Goal: Task Accomplishment & Management: Complete application form

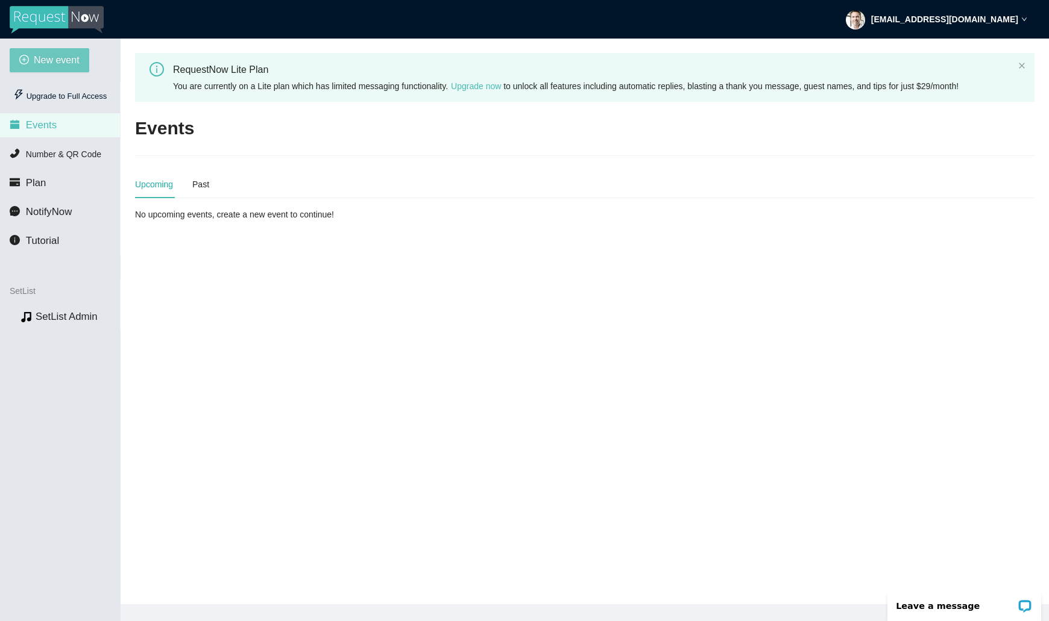
click at [54, 63] on span "New event" at bounding box center [57, 59] width 46 height 15
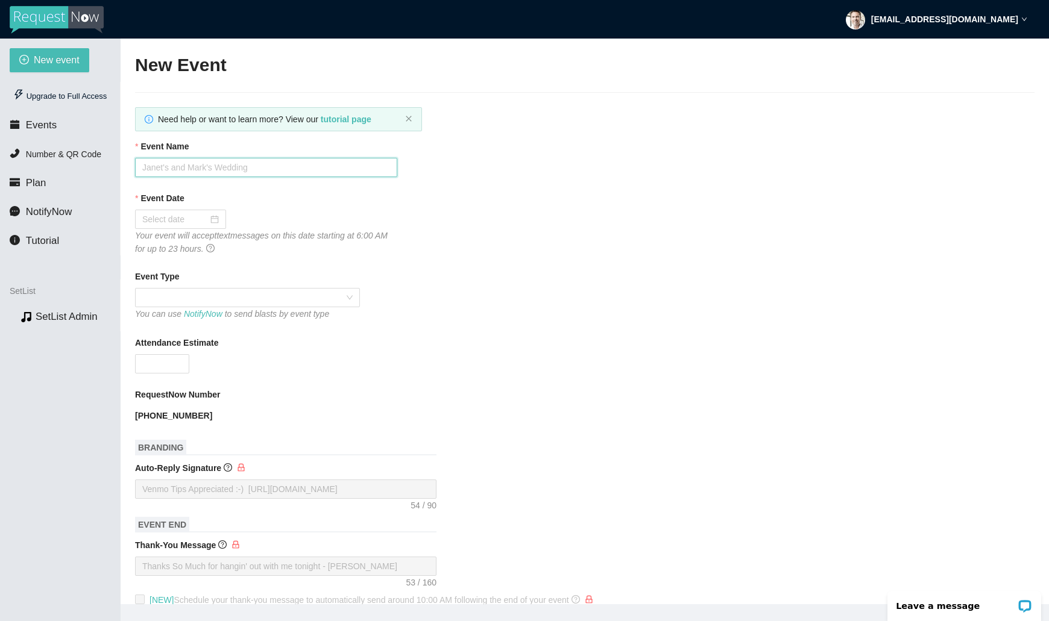
click at [191, 166] on input "Event Name" at bounding box center [266, 167] width 262 height 19
click at [143, 168] on input "Boulders" at bounding box center [266, 167] width 262 height 19
type input "Hilton Boulders"
click at [196, 220] on input "Event Date" at bounding box center [175, 219] width 66 height 13
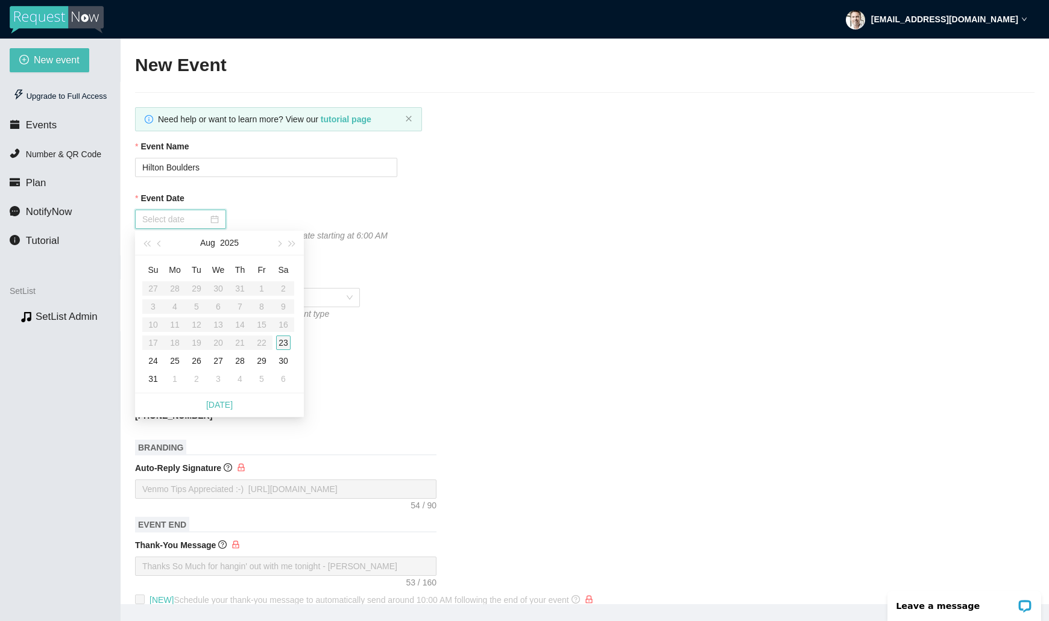
type input "[DATE]"
click at [284, 343] on div "23" at bounding box center [283, 343] width 14 height 14
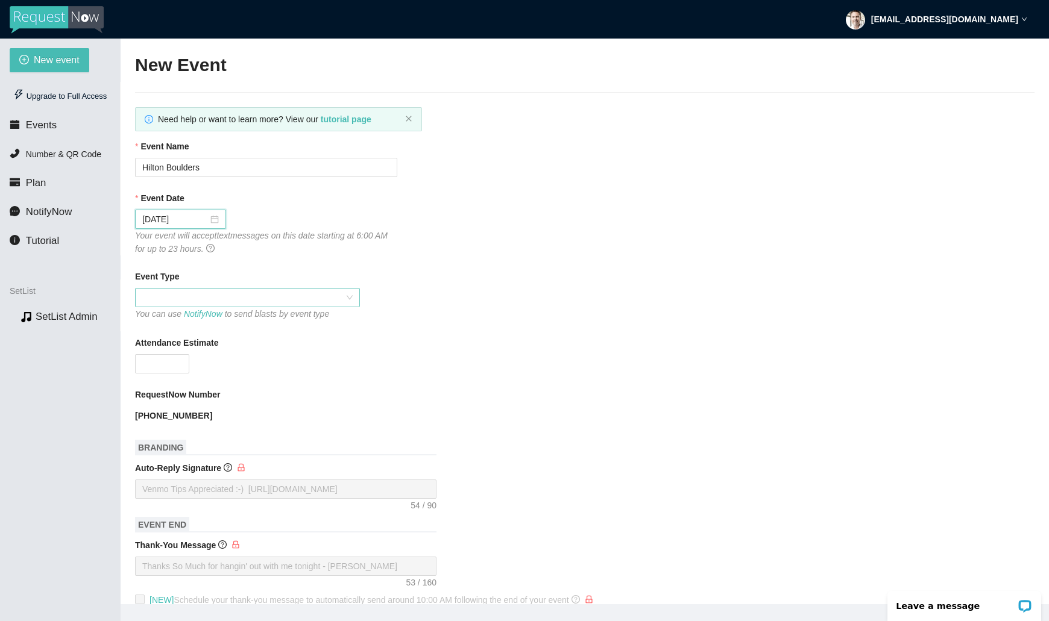
click at [193, 294] on span at bounding box center [247, 298] width 210 height 18
click at [164, 296] on span at bounding box center [247, 298] width 210 height 18
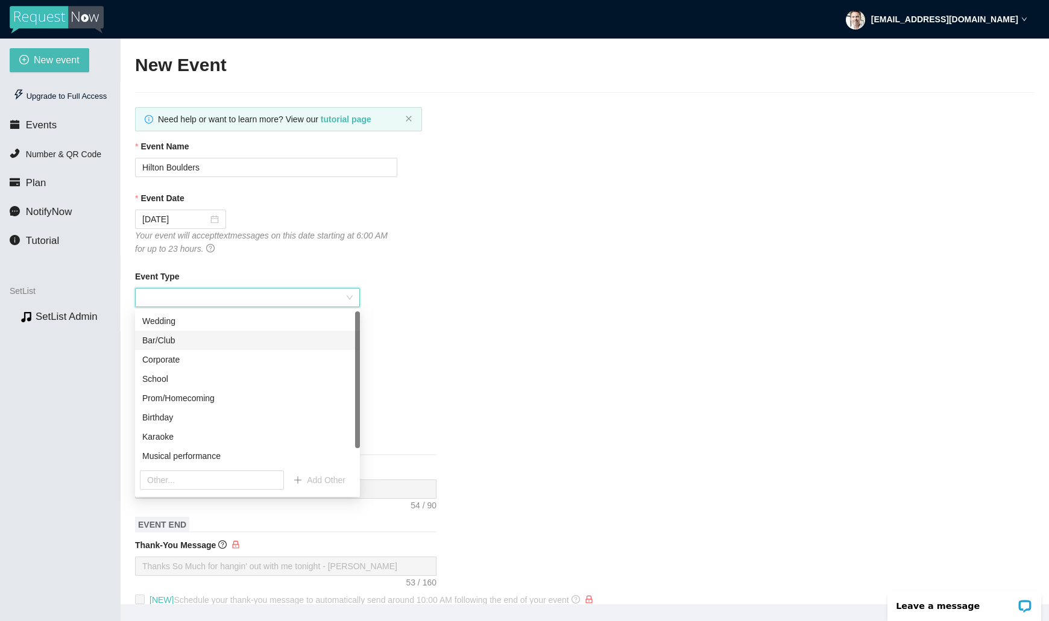
click at [171, 343] on div "Bar/Club" at bounding box center [247, 340] width 210 height 13
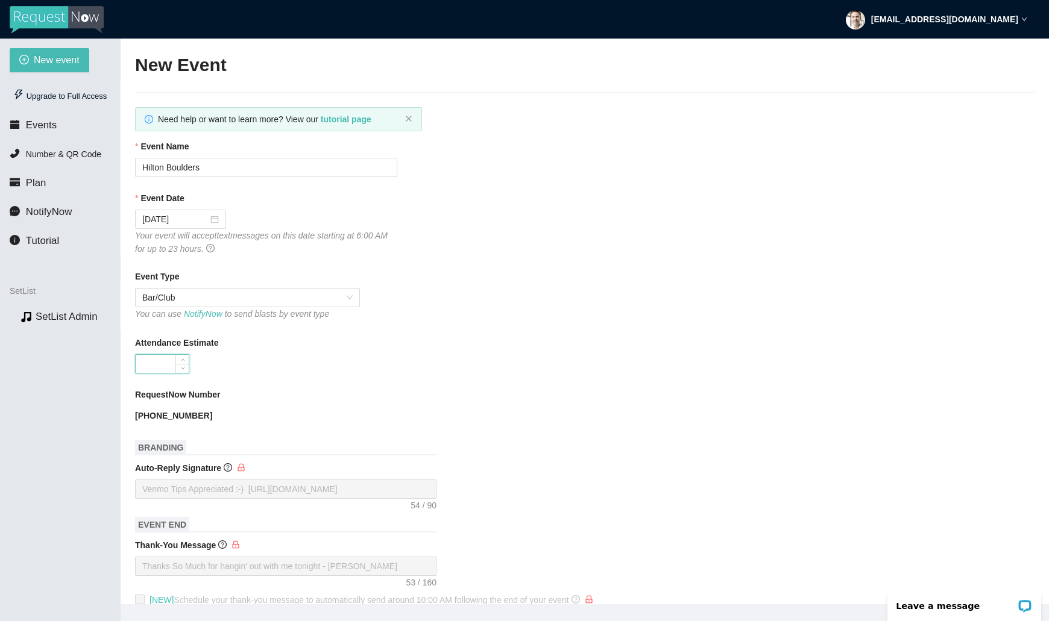
click at [152, 362] on input "Attendance Estimate" at bounding box center [162, 364] width 53 height 18
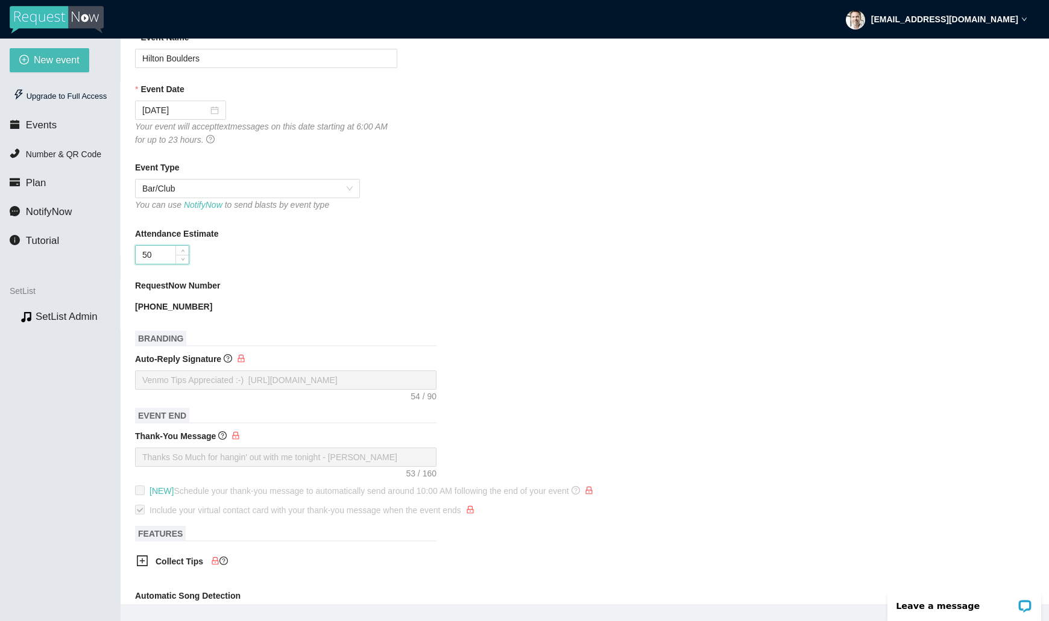
scroll to position [111, 0]
type input "50"
drag, startPoint x: 202, startPoint y: 304, endPoint x: 128, endPoint y: 303, distance: 74.1
click at [128, 303] on main "New Event Need help or want to learn more? View our tutorial page Event Name [P…" at bounding box center [585, 322] width 928 height 566
copy b "[PHONE_NUMBER]"
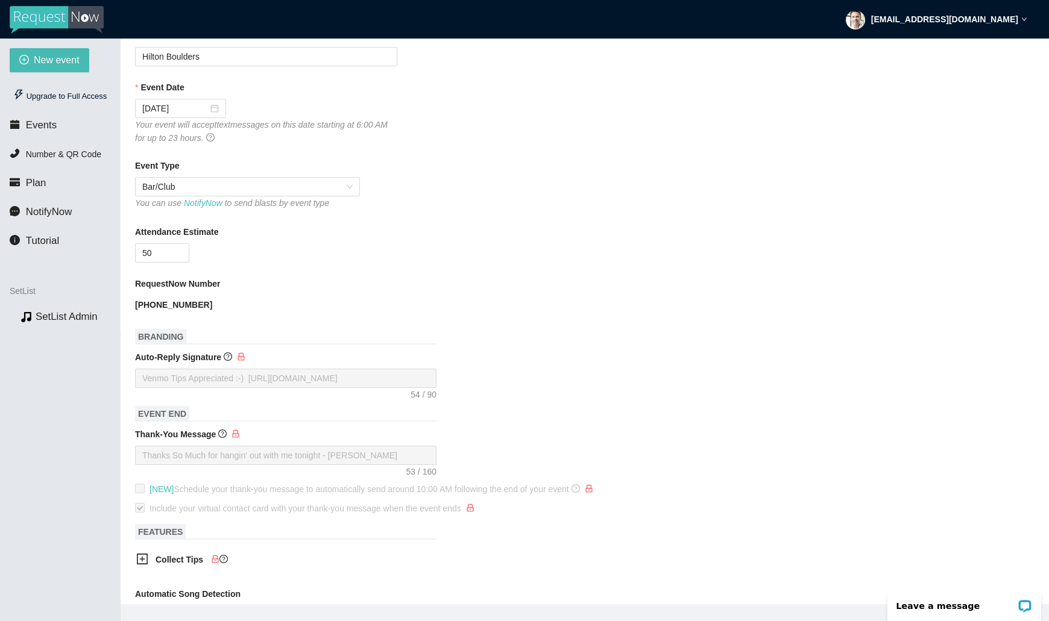
click at [460, 314] on form "Event Name [GEOGRAPHIC_DATA] Event Date [DATE] Your event will accept text mess…" at bounding box center [584, 407] width 899 height 756
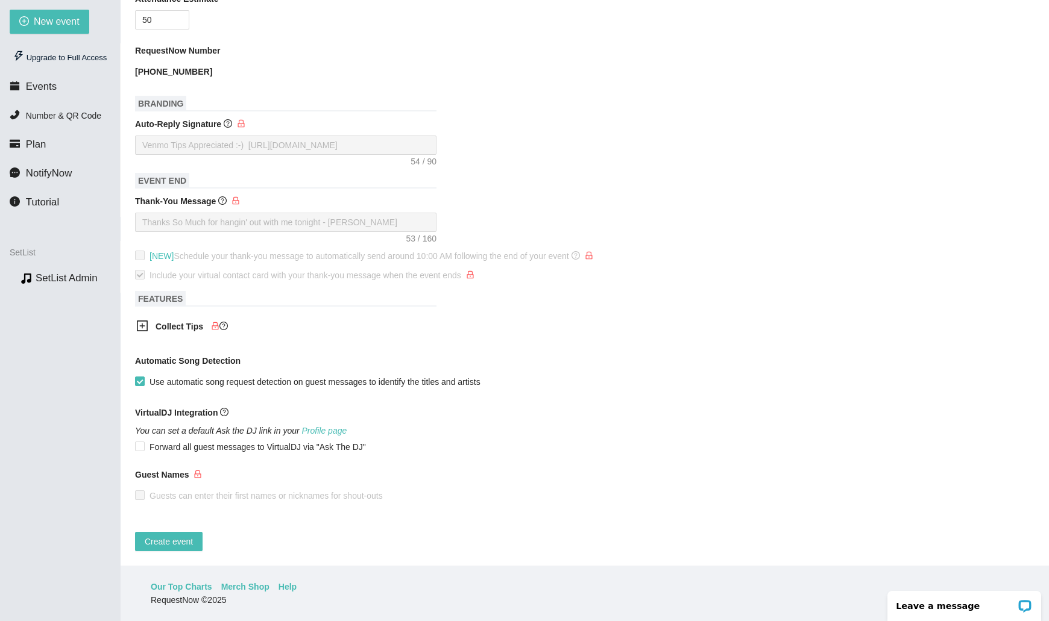
scroll to position [315, 0]
click at [178, 535] on span "Create event" at bounding box center [169, 541] width 48 height 13
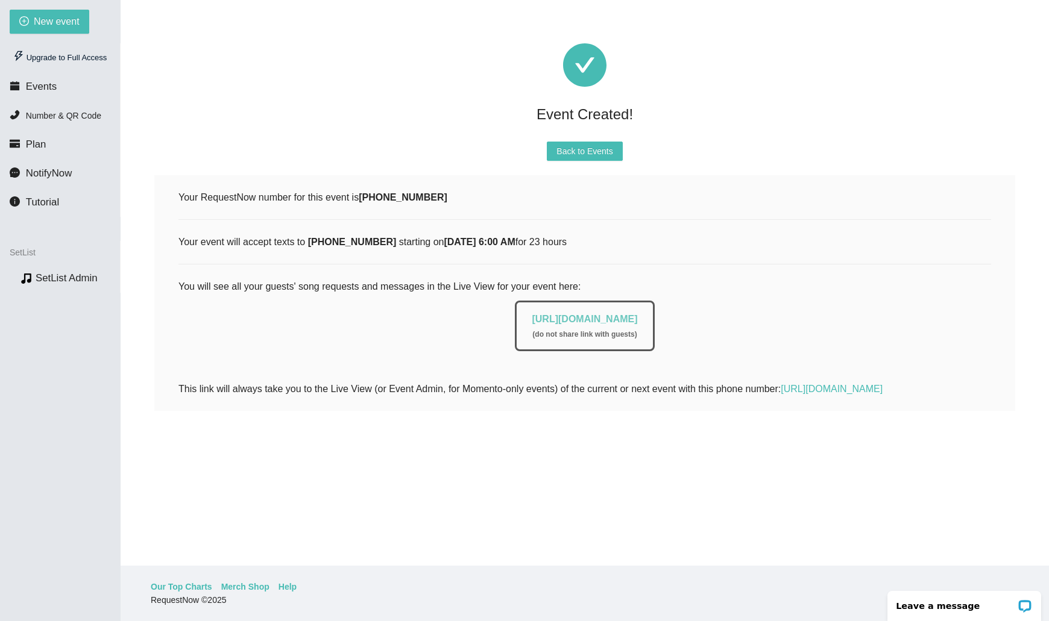
drag, startPoint x: 493, startPoint y: 321, endPoint x: 674, endPoint y: 318, distance: 180.8
click at [654, 318] on div "[URL][DOMAIN_NAME] ( do not share link with guests )" at bounding box center [584, 326] width 139 height 51
copy link "[URL][DOMAIN_NAME]"
click at [736, 232] on div "Your RequestNow number for this event is [PHONE_NUMBER] Your event will accept …" at bounding box center [584, 293] width 812 height 207
